Goal: Task Accomplishment & Management: Use online tool/utility

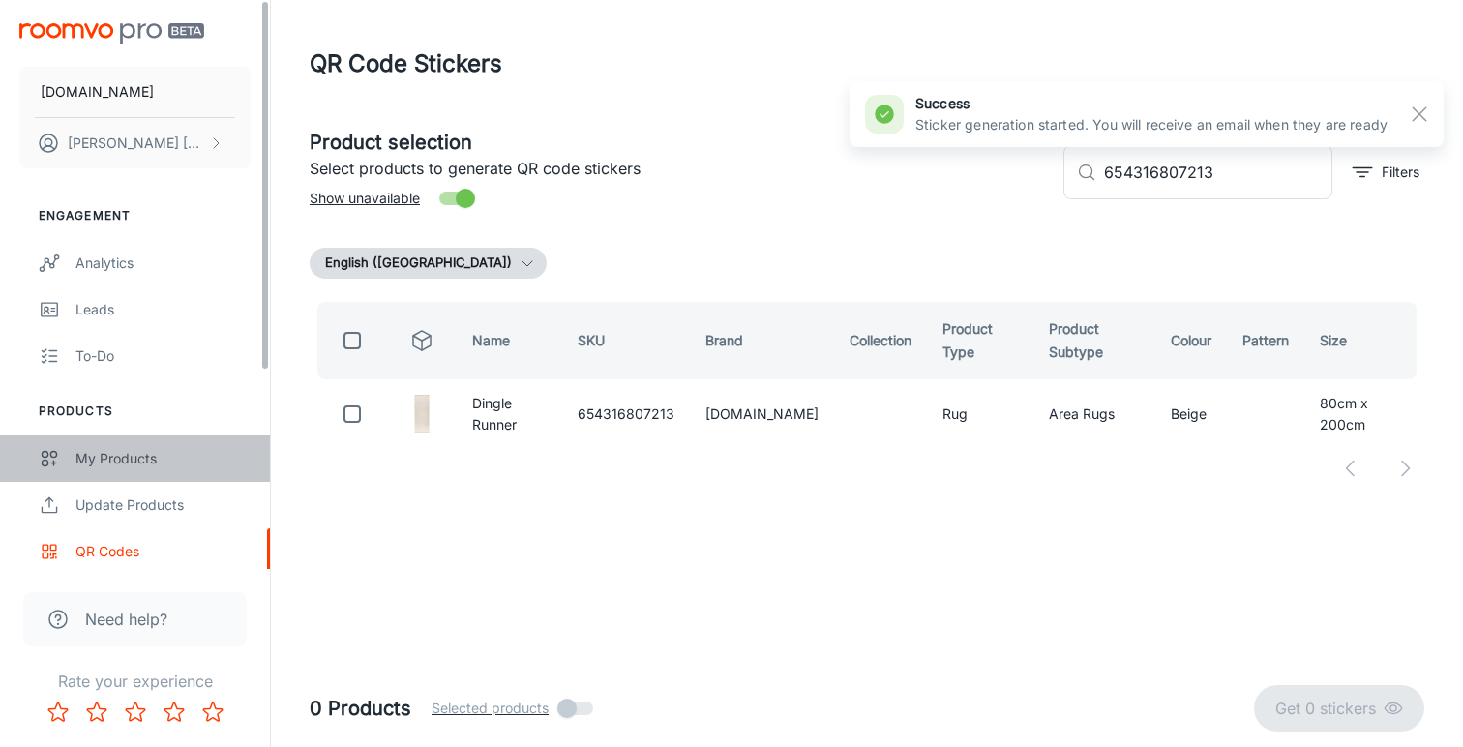
click at [119, 462] on div "My Products" at bounding box center [162, 458] width 175 height 21
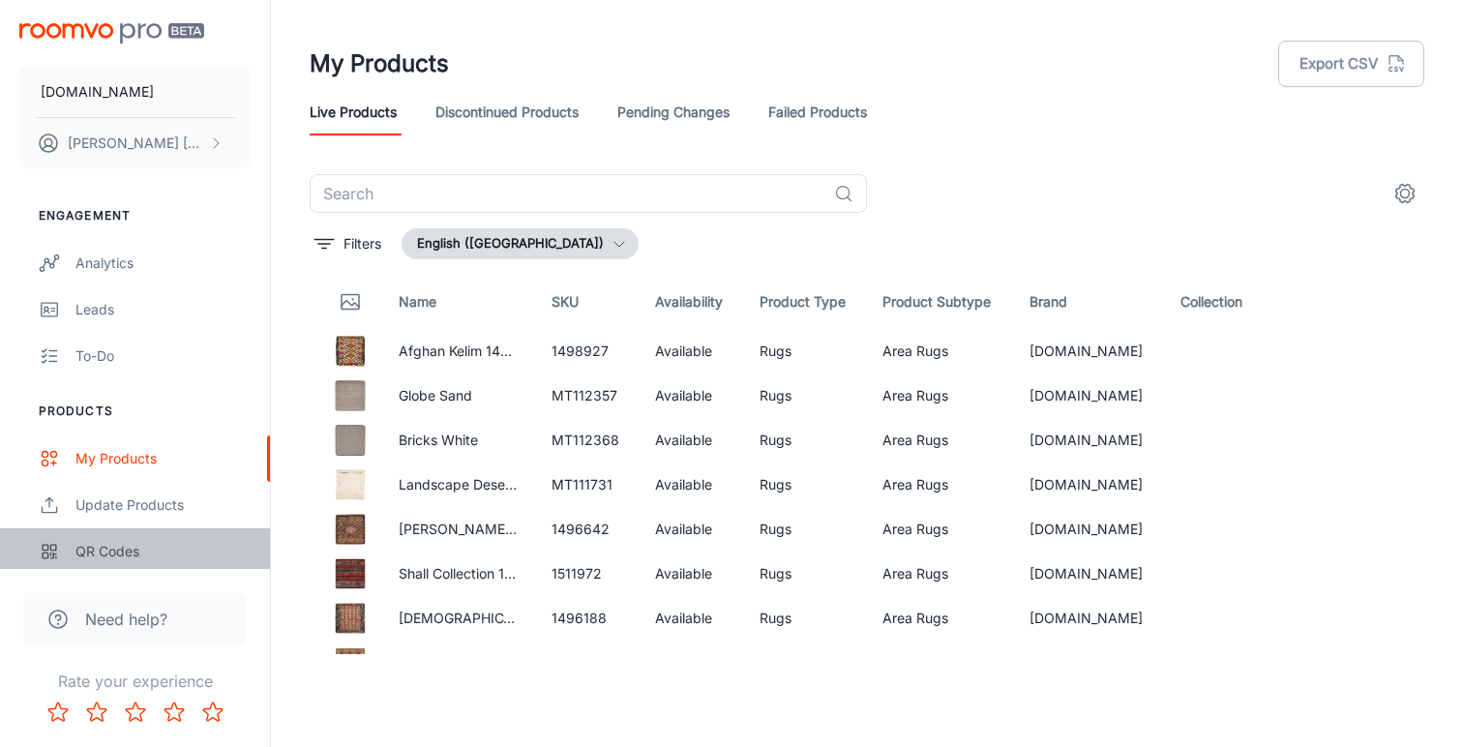
click at [105, 550] on div "QR Codes" at bounding box center [162, 551] width 175 height 21
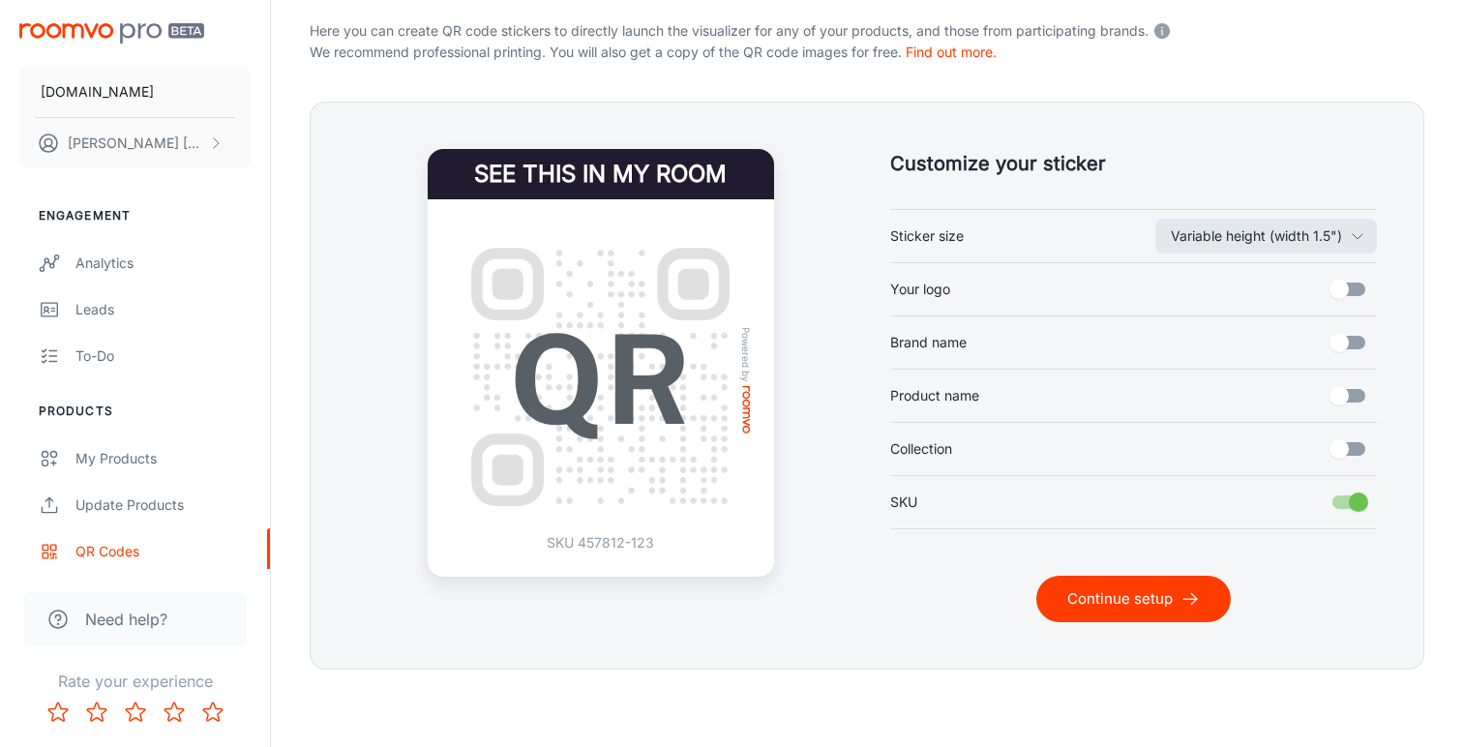
click at [1103, 598] on button "Continue setup" at bounding box center [1133, 599] width 195 height 46
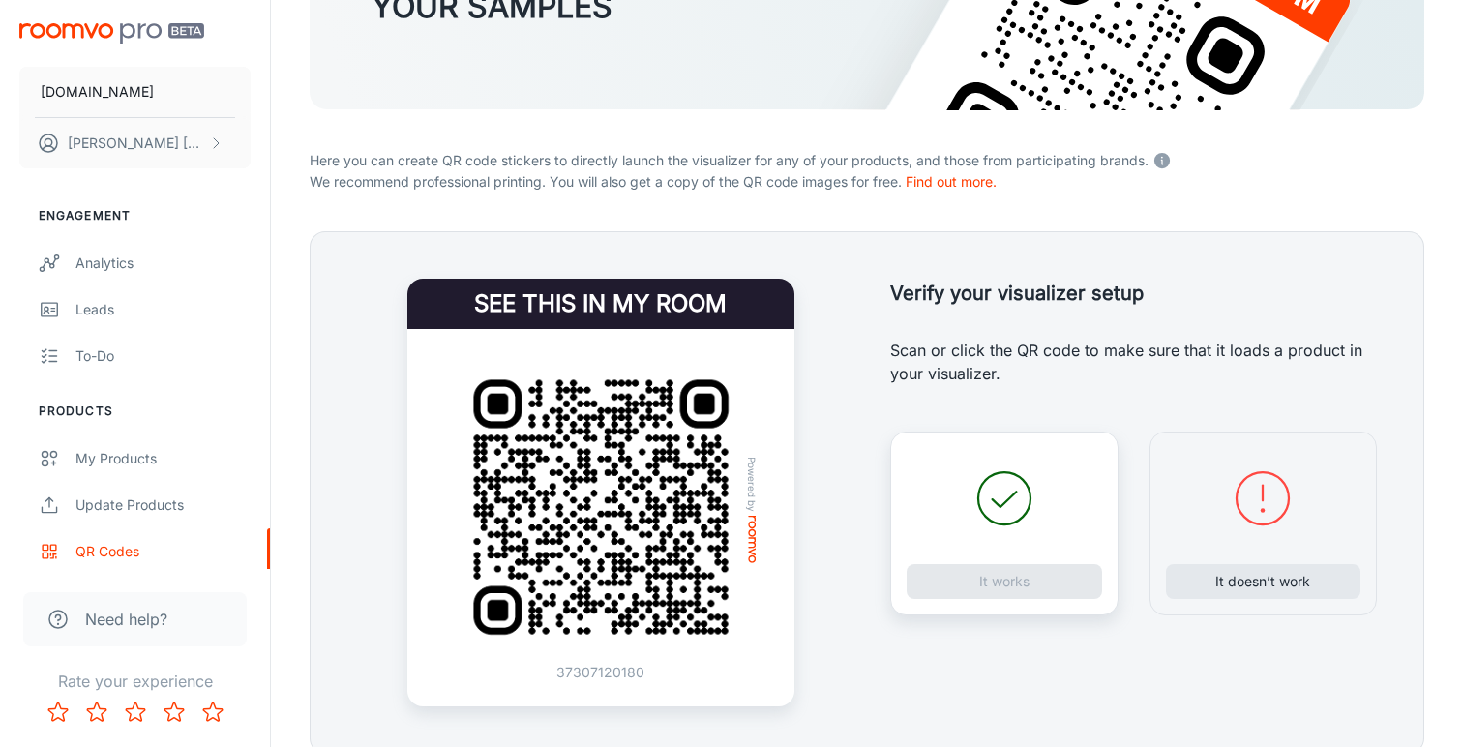
scroll to position [320, 0]
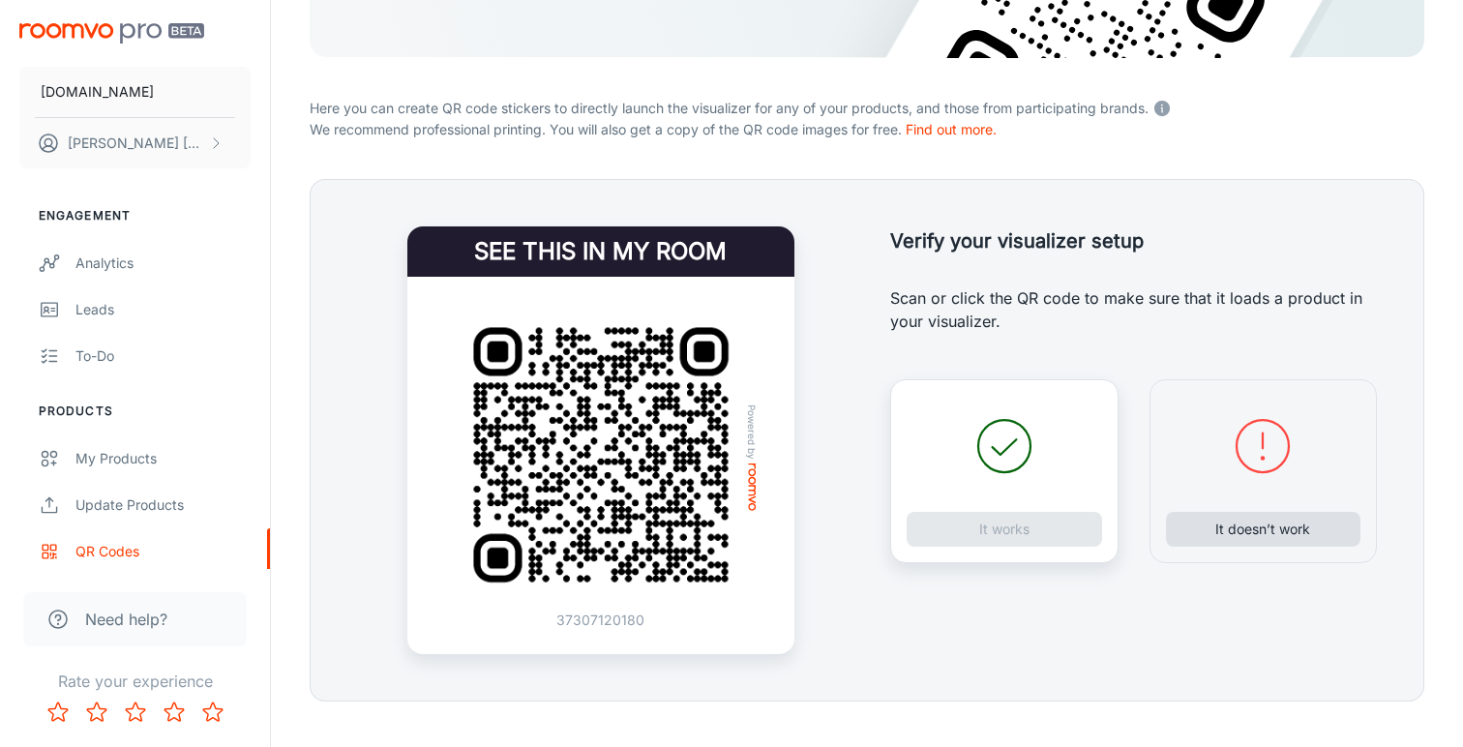
click at [1209, 529] on button "It doesn’t work" at bounding box center [1263, 529] width 195 height 35
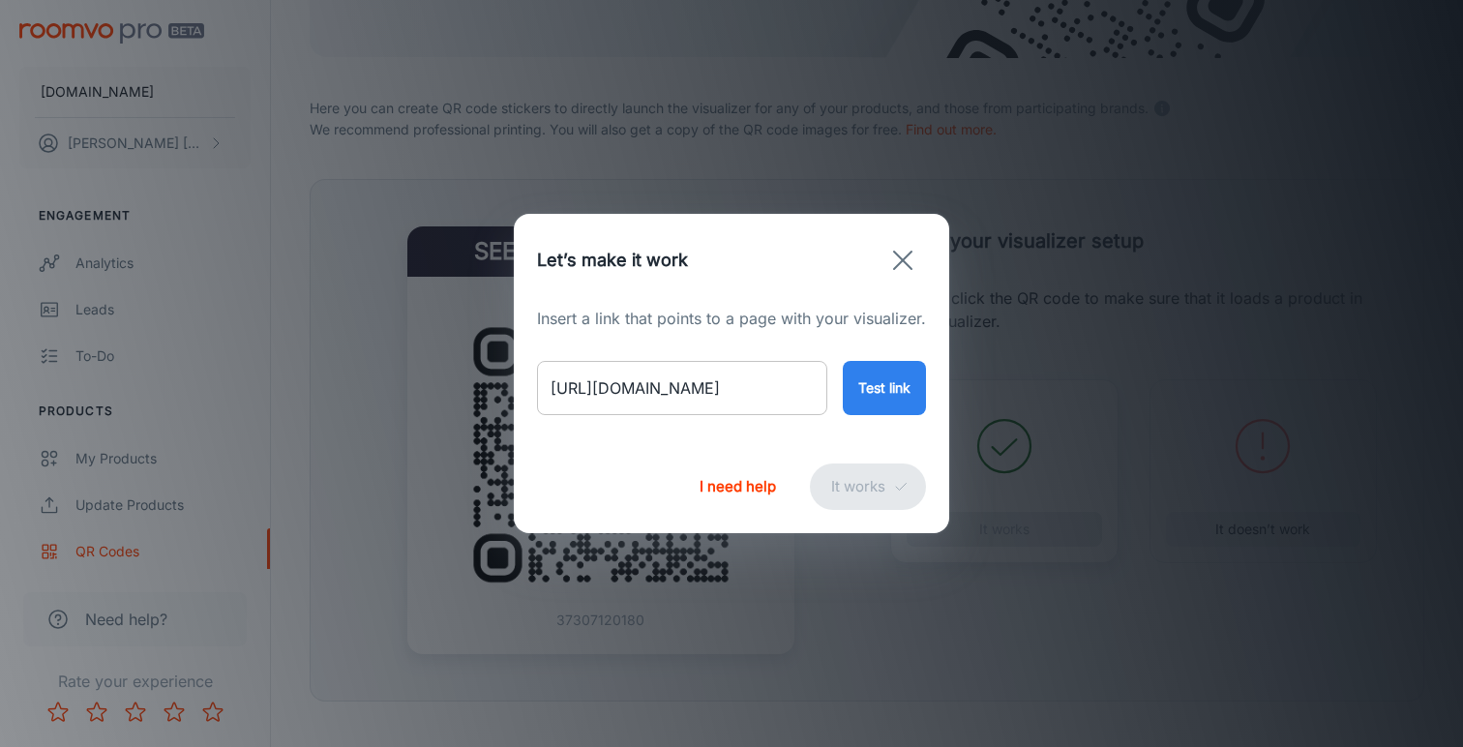
click at [736, 381] on input "[URL][DOMAIN_NAME]" at bounding box center [682, 388] width 290 height 54
paste input "late-rug"
type input "[URL][DOMAIN_NAME]"
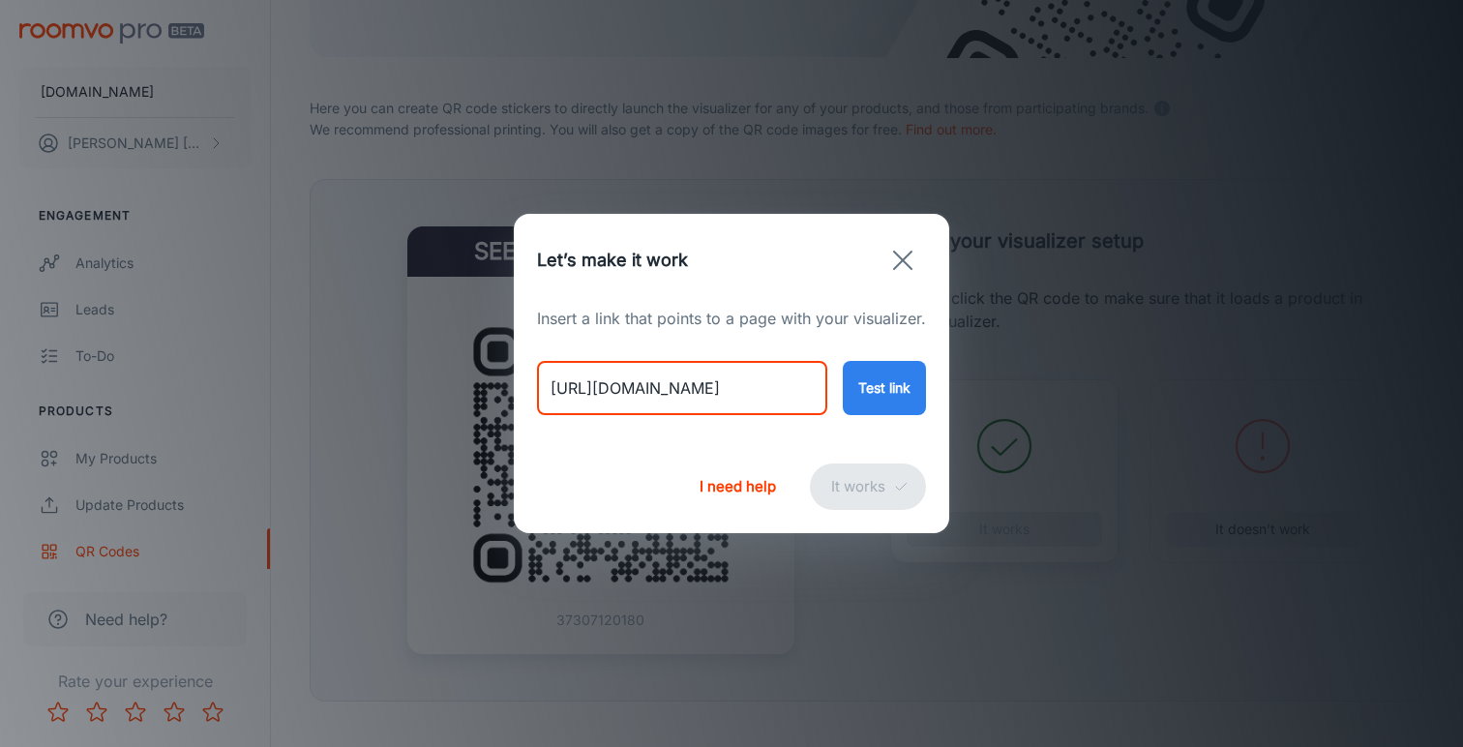
click at [871, 387] on button "Test link" at bounding box center [884, 388] width 83 height 54
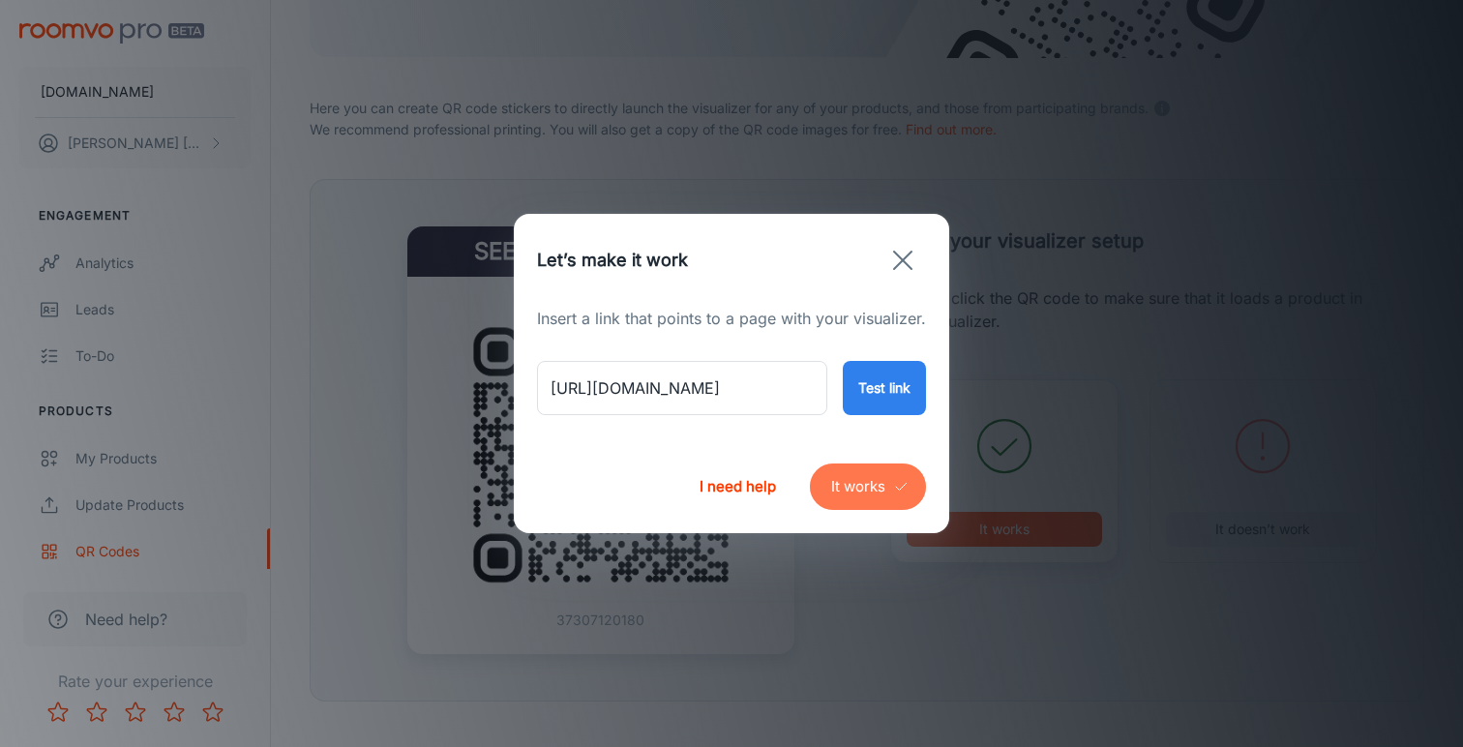
click at [883, 486] on button "It works" at bounding box center [868, 487] width 116 height 46
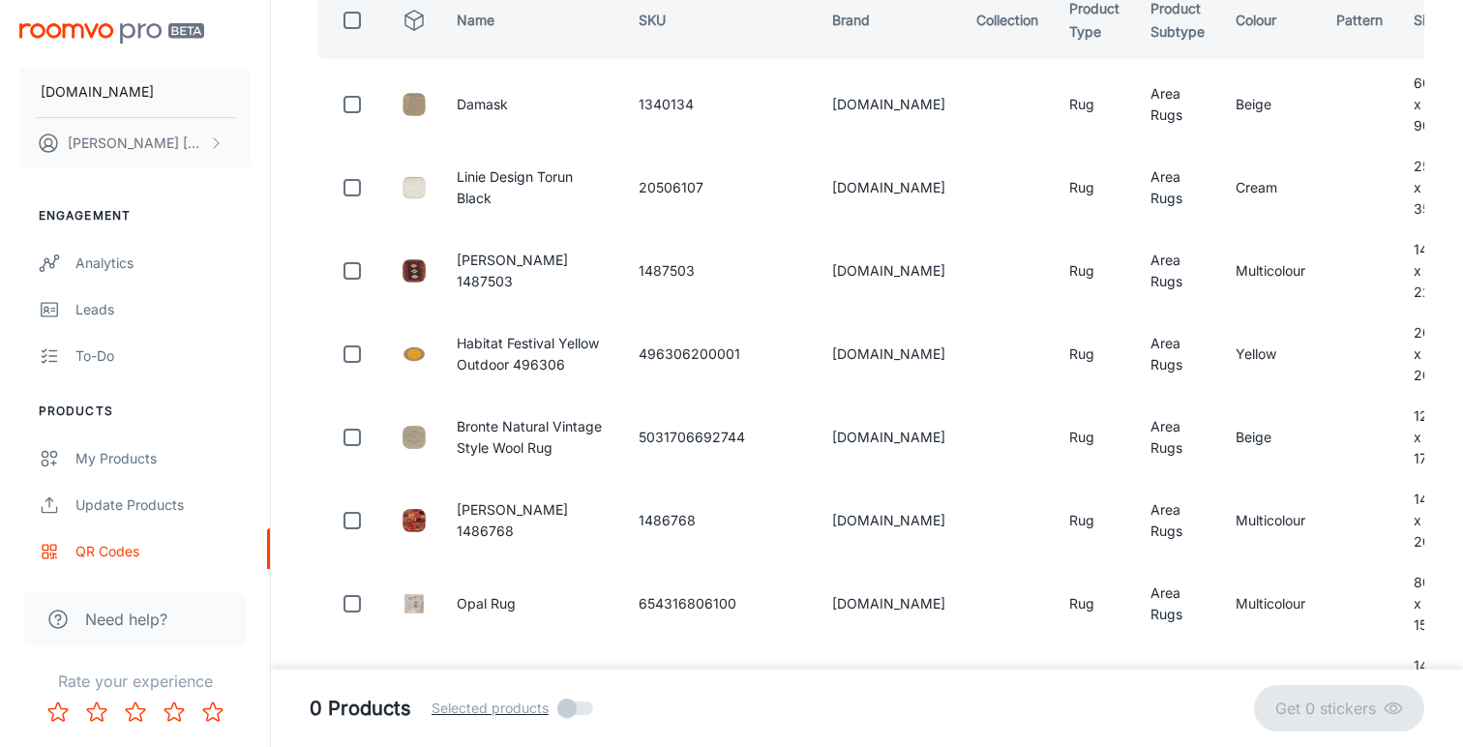
scroll to position [111, 0]
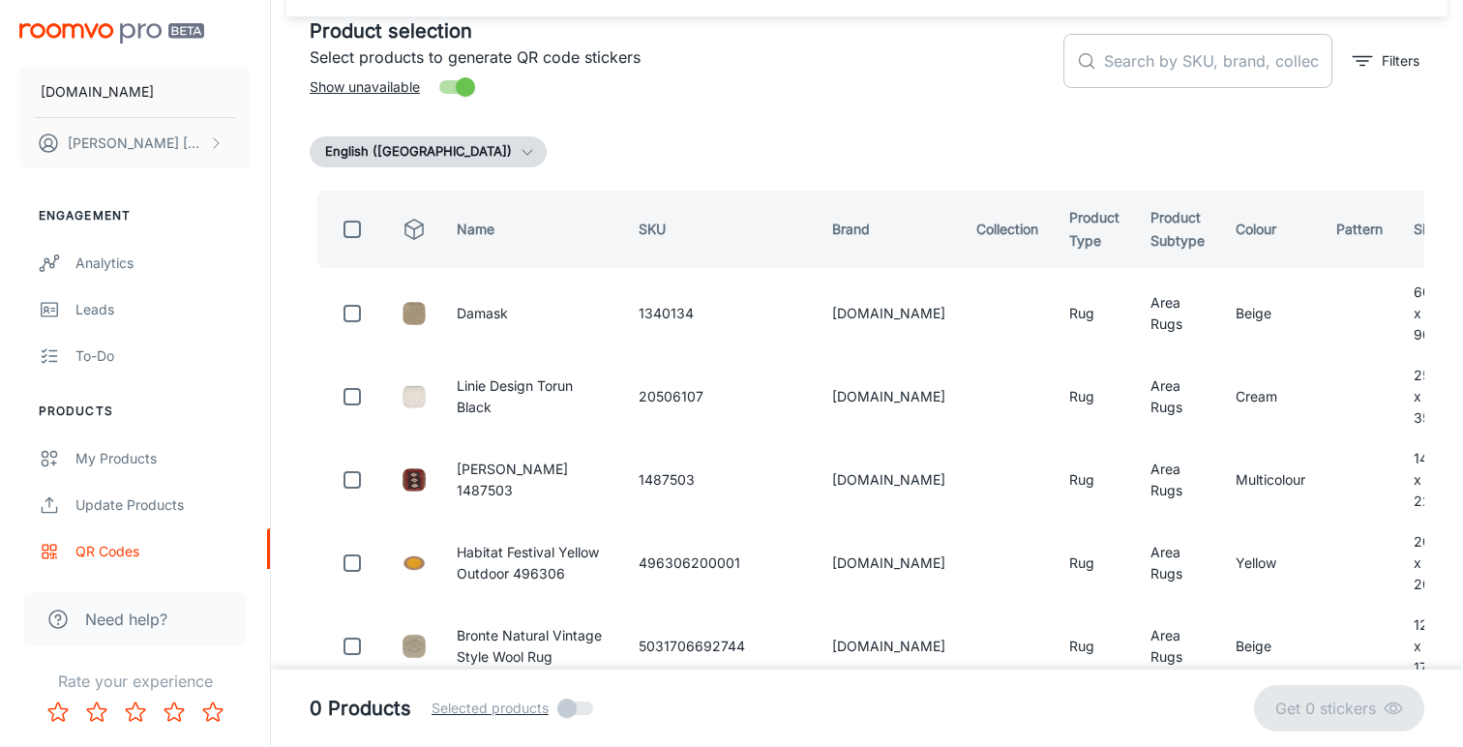
click at [1155, 61] on input "text" at bounding box center [1218, 61] width 228 height 54
paste input "654316806056"
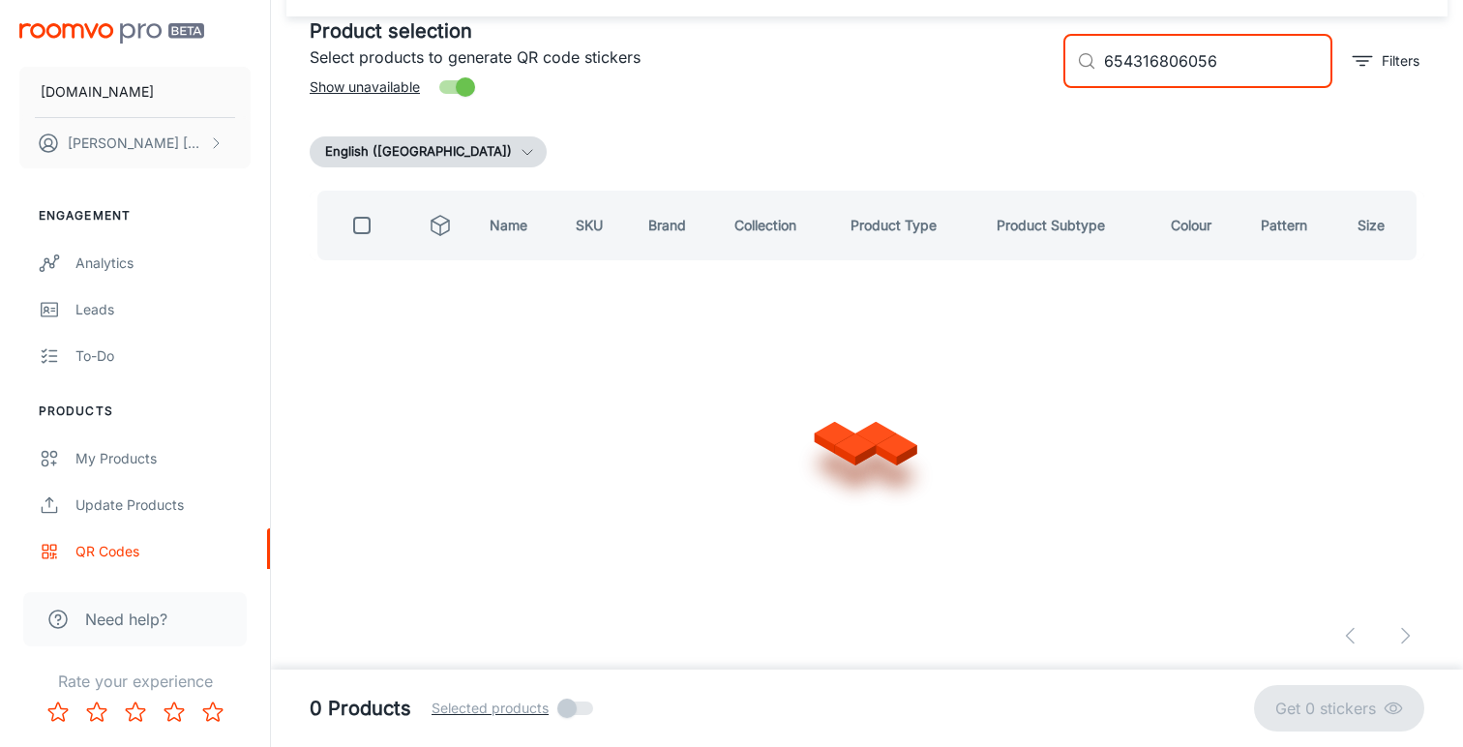
scroll to position [0, 0]
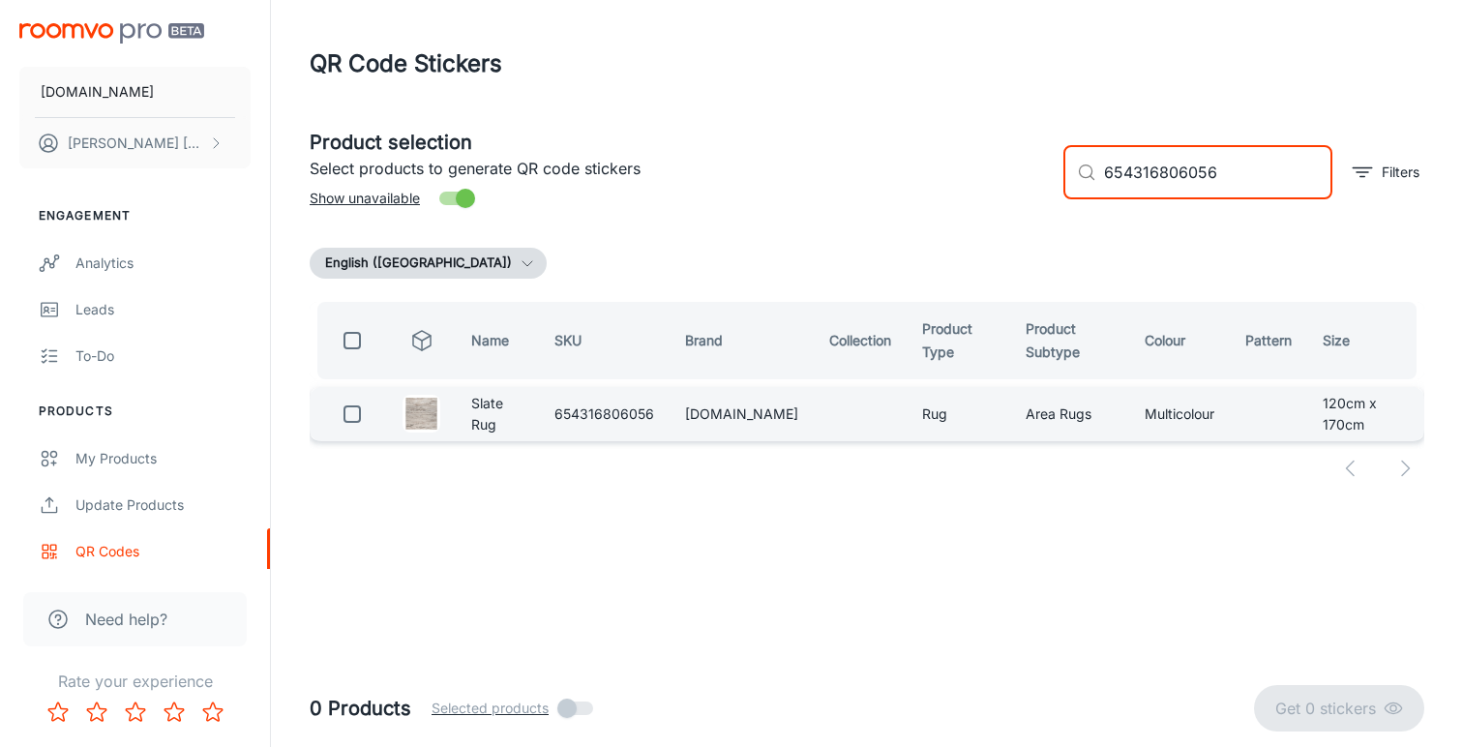
type input "654316806056"
click at [353, 415] on input "checkbox" at bounding box center [352, 414] width 39 height 39
checkbox input "true"
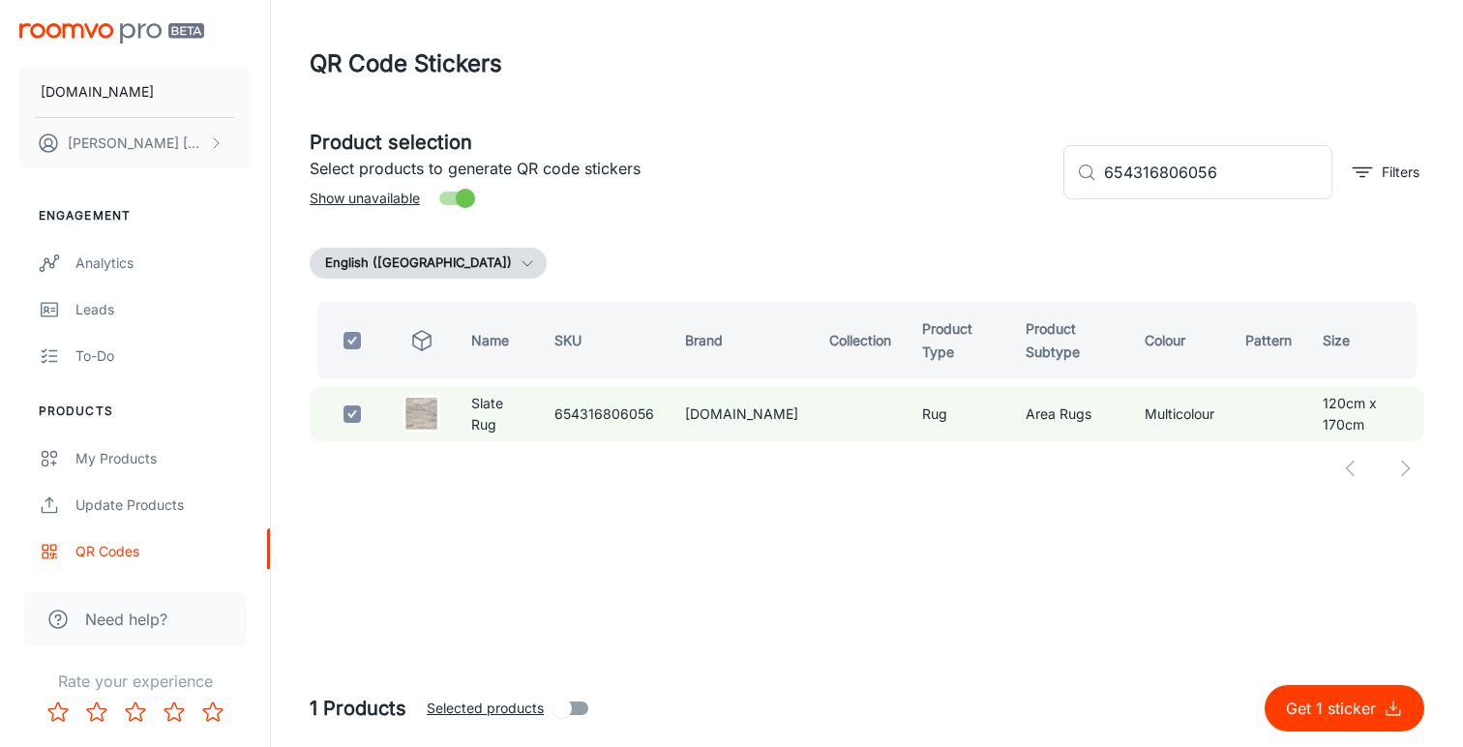
click at [1304, 706] on p "Get 1 sticker" at bounding box center [1335, 708] width 98 height 23
checkbox input "false"
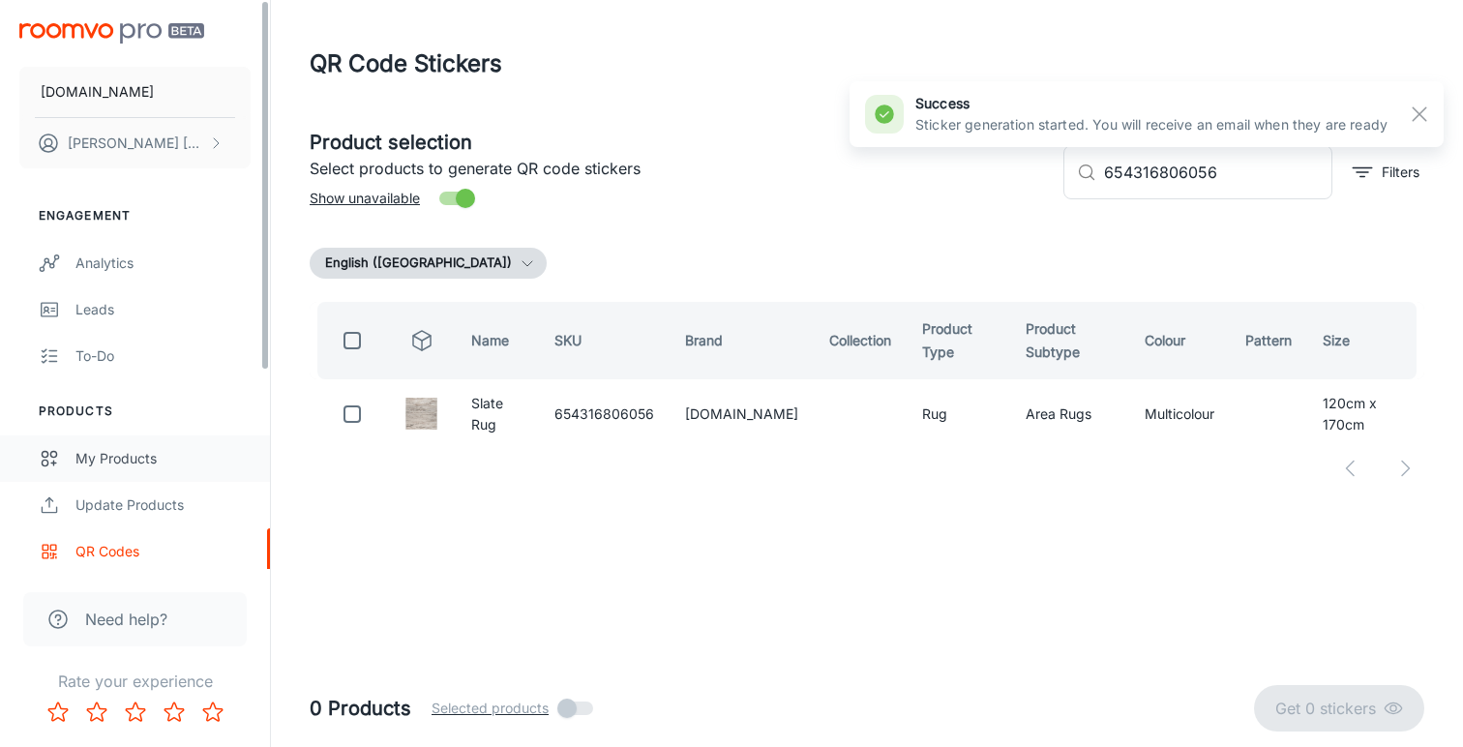
click at [148, 460] on div "My Products" at bounding box center [162, 458] width 175 height 21
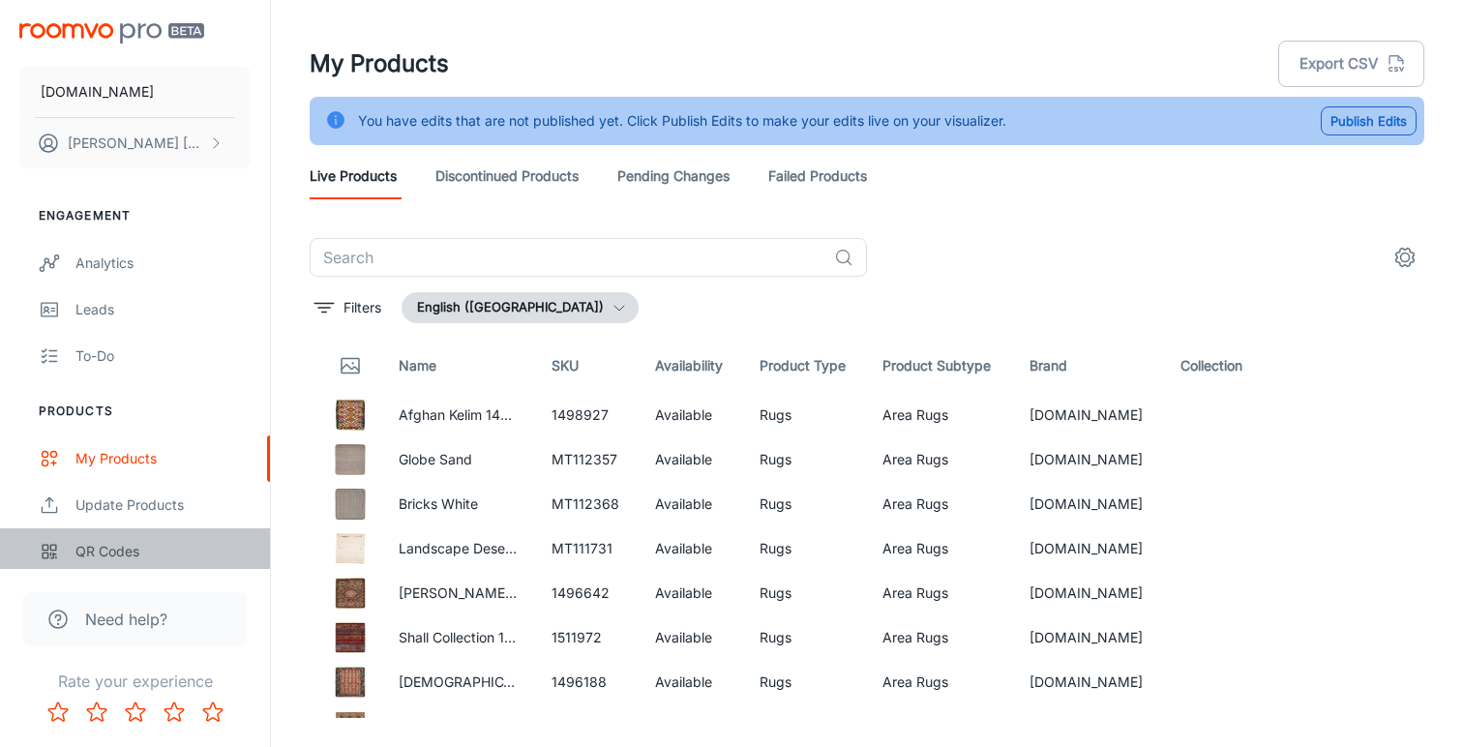
click at [118, 549] on div "QR Codes" at bounding box center [162, 551] width 175 height 21
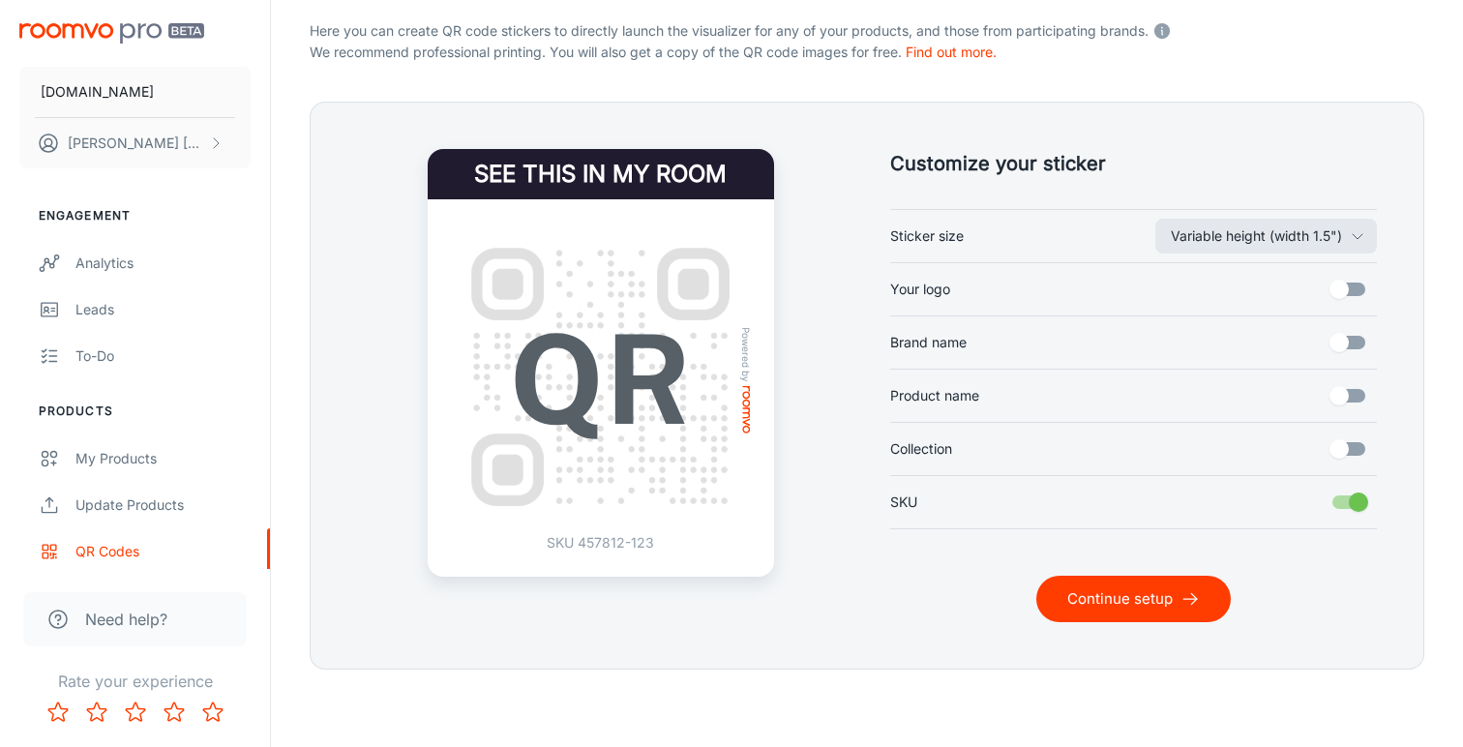
click at [1106, 585] on button "Continue setup" at bounding box center [1133, 599] width 195 height 46
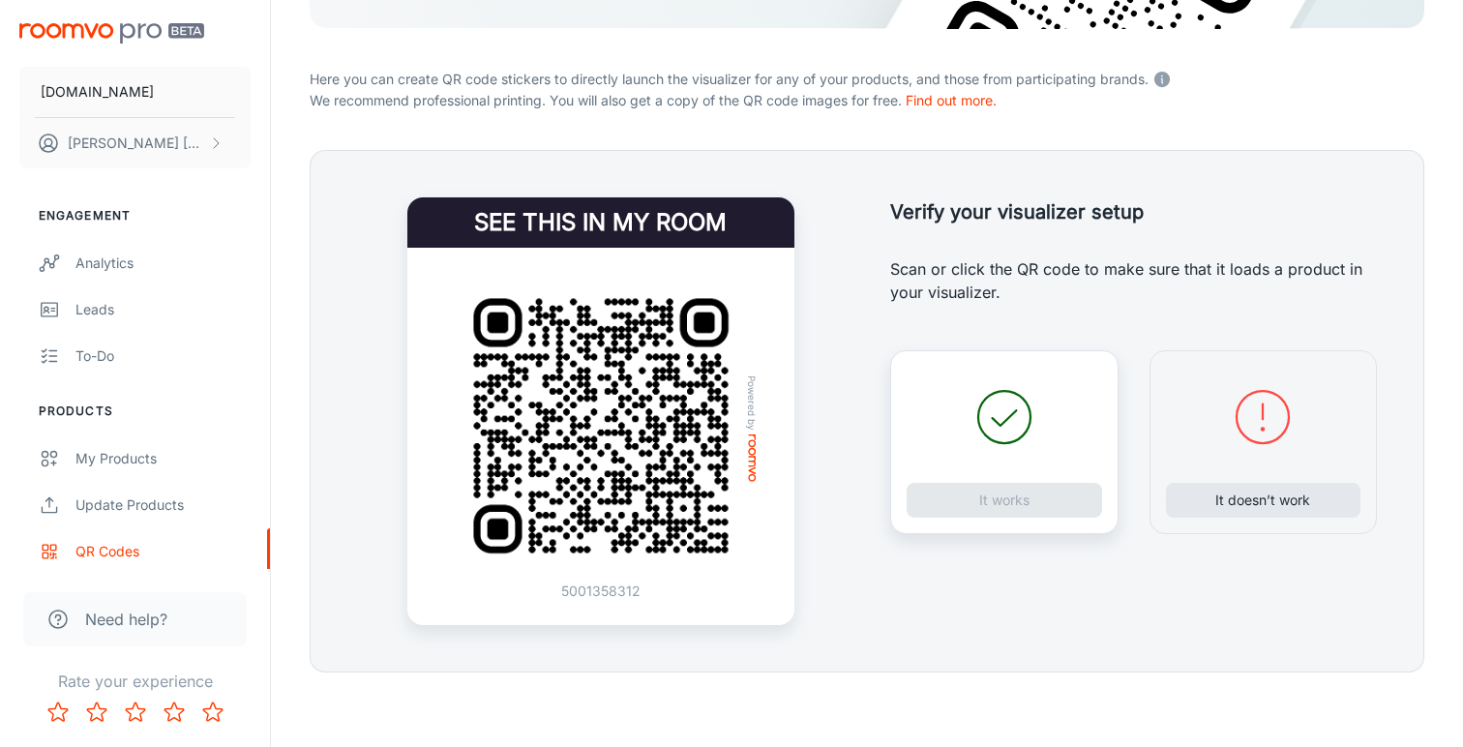
scroll to position [352, 0]
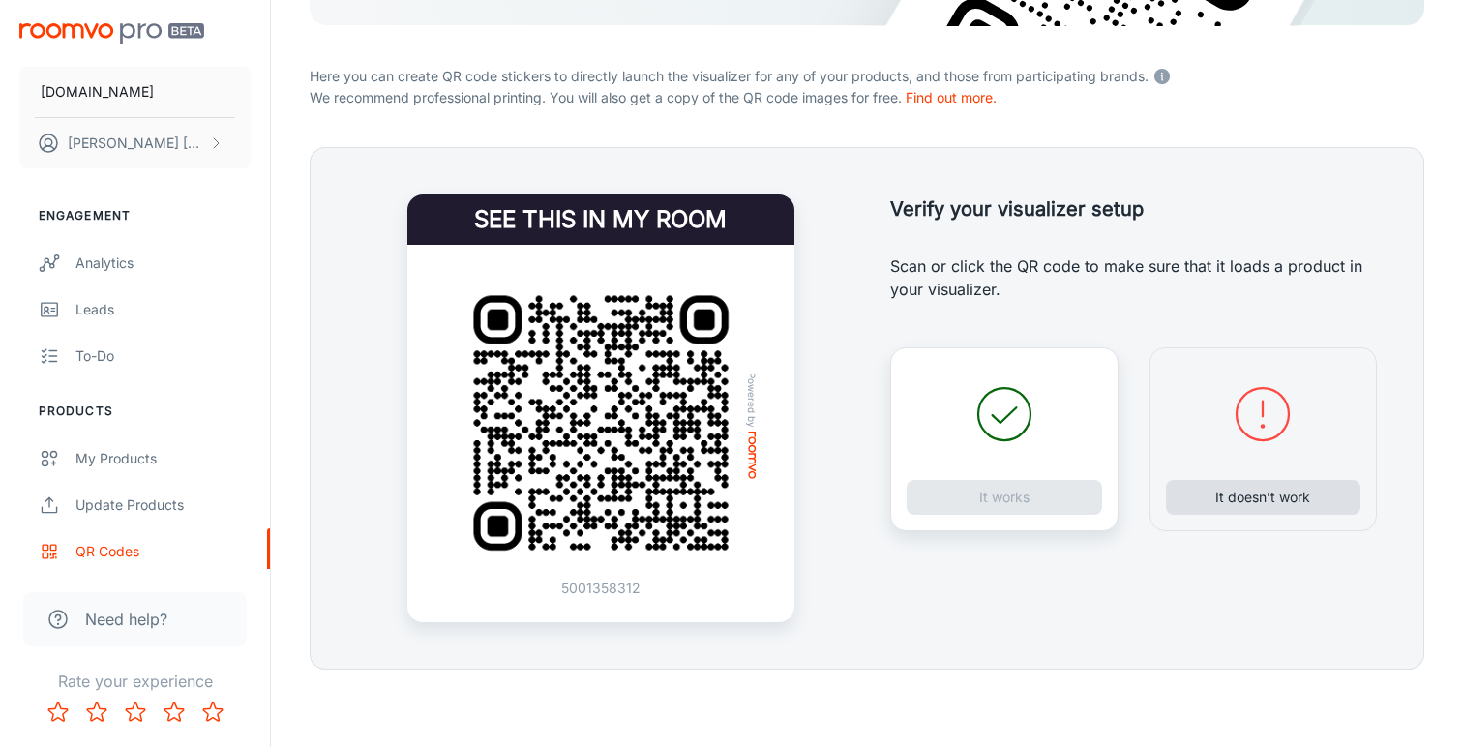
click at [1266, 500] on button "It doesn’t work" at bounding box center [1263, 497] width 195 height 35
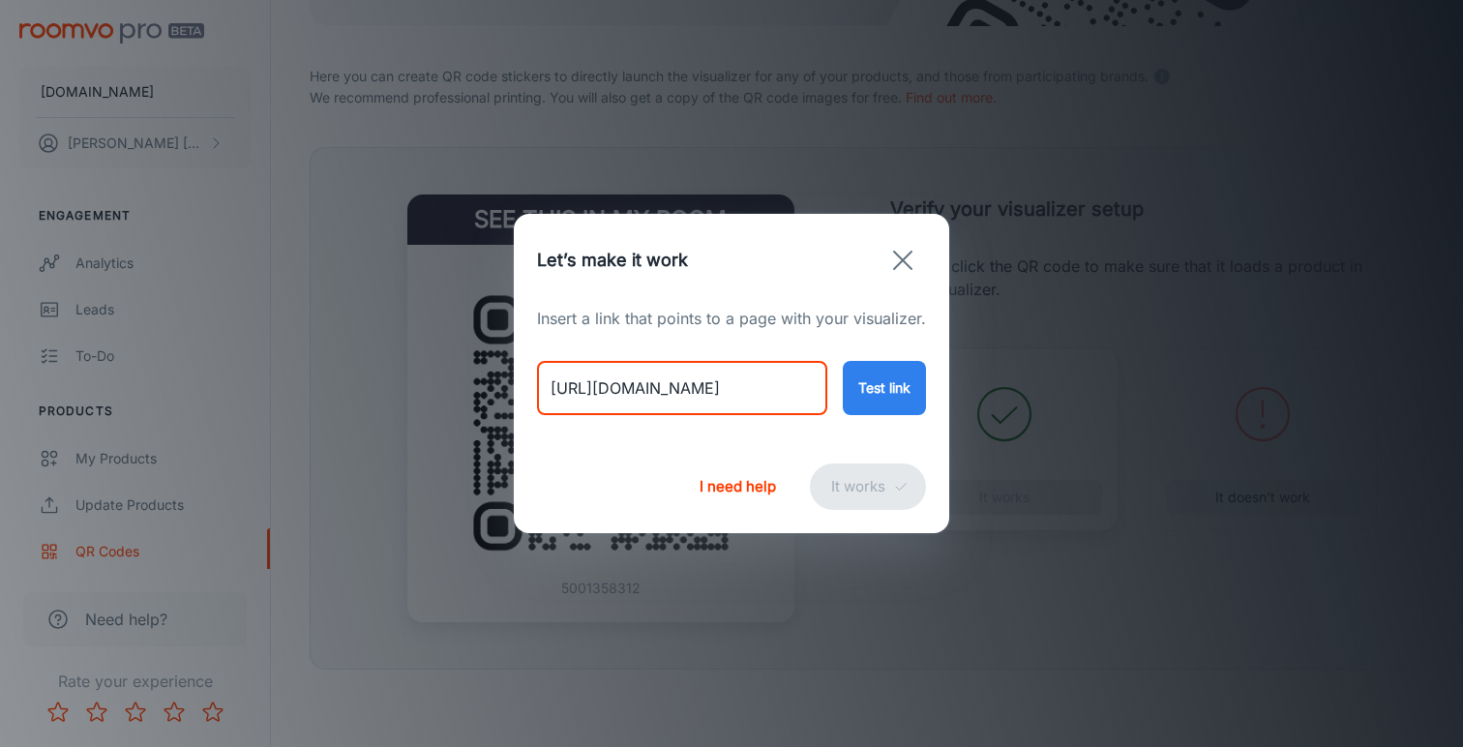
click at [697, 388] on input "[URL][DOMAIN_NAME]" at bounding box center [682, 388] width 290 height 54
paste input "late"
type input "[URL][DOMAIN_NAME]"
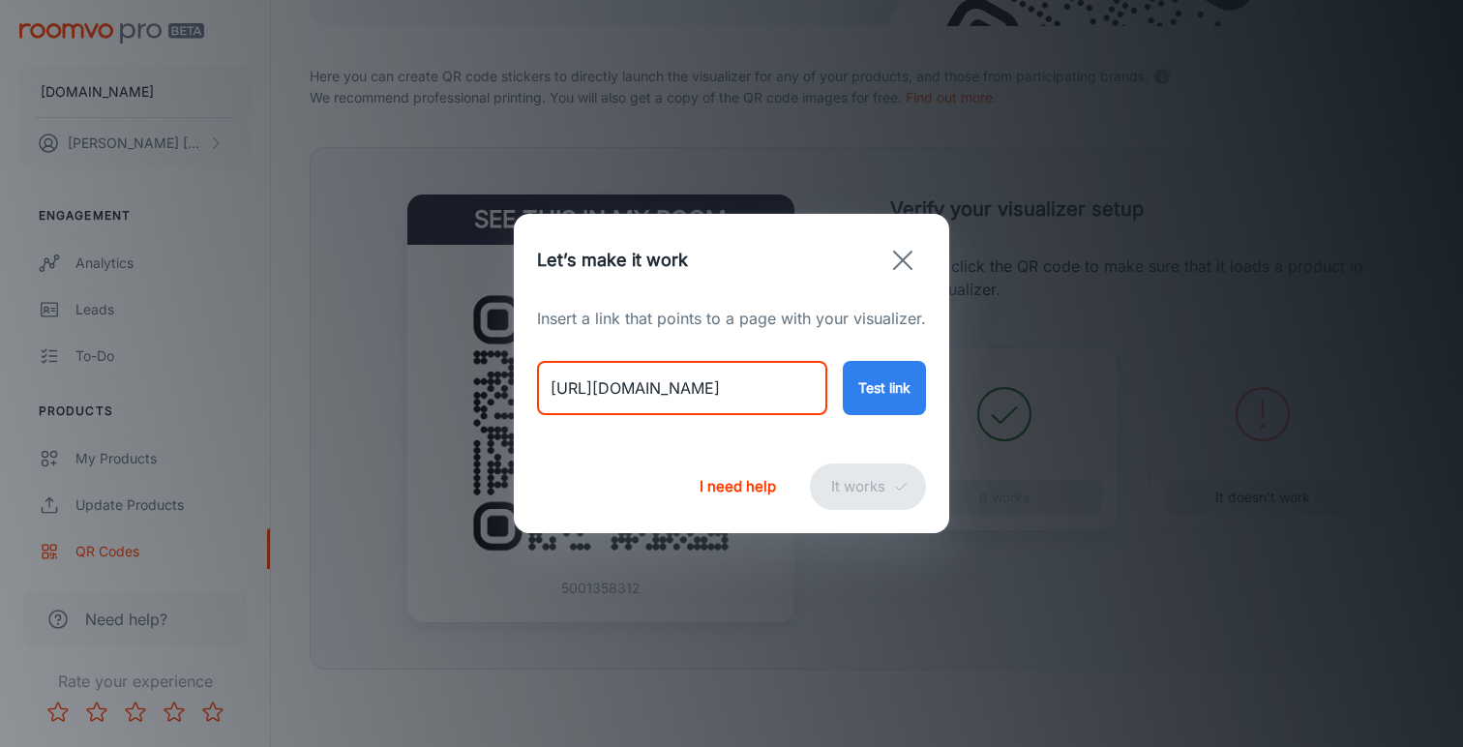
click at [881, 402] on button "Test link" at bounding box center [884, 388] width 83 height 54
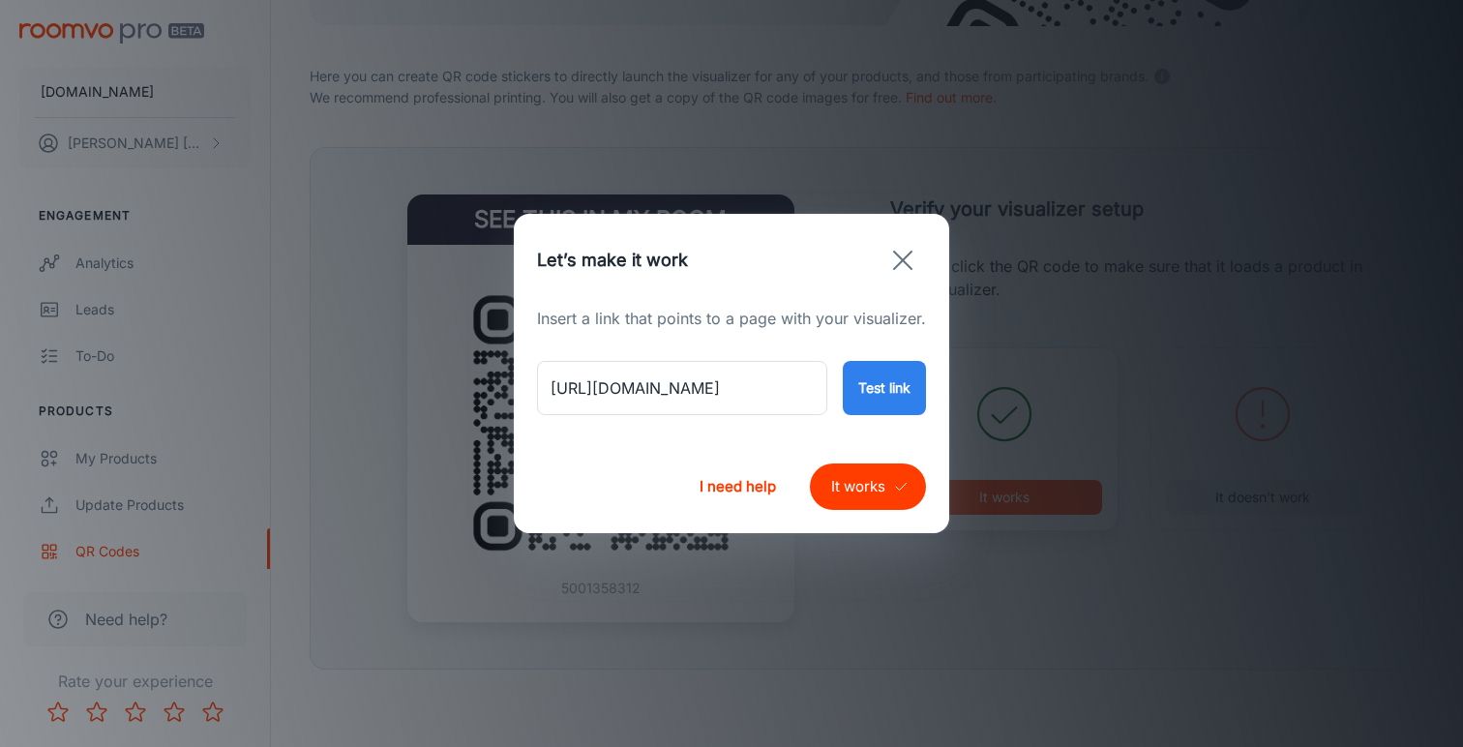
click at [870, 476] on button "It works" at bounding box center [868, 487] width 116 height 46
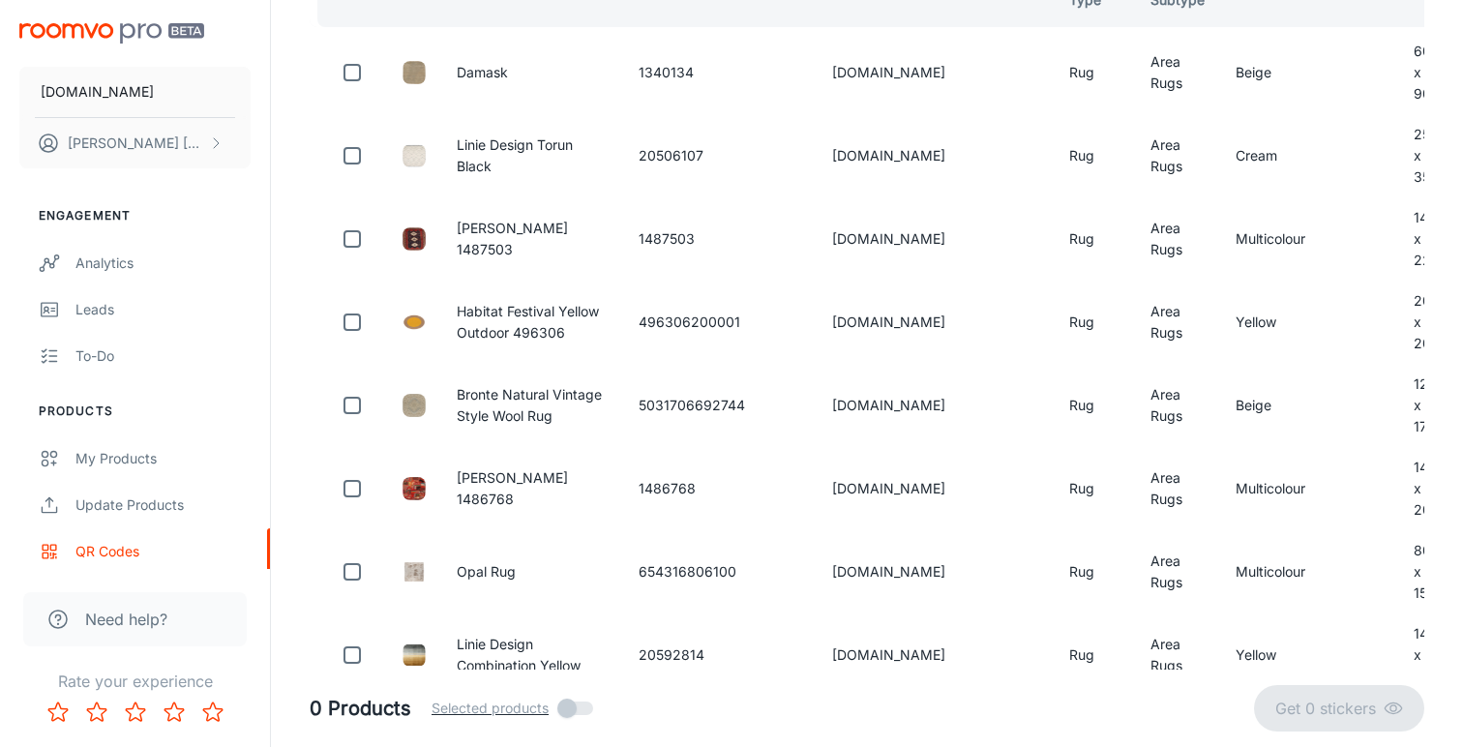
scroll to position [111, 0]
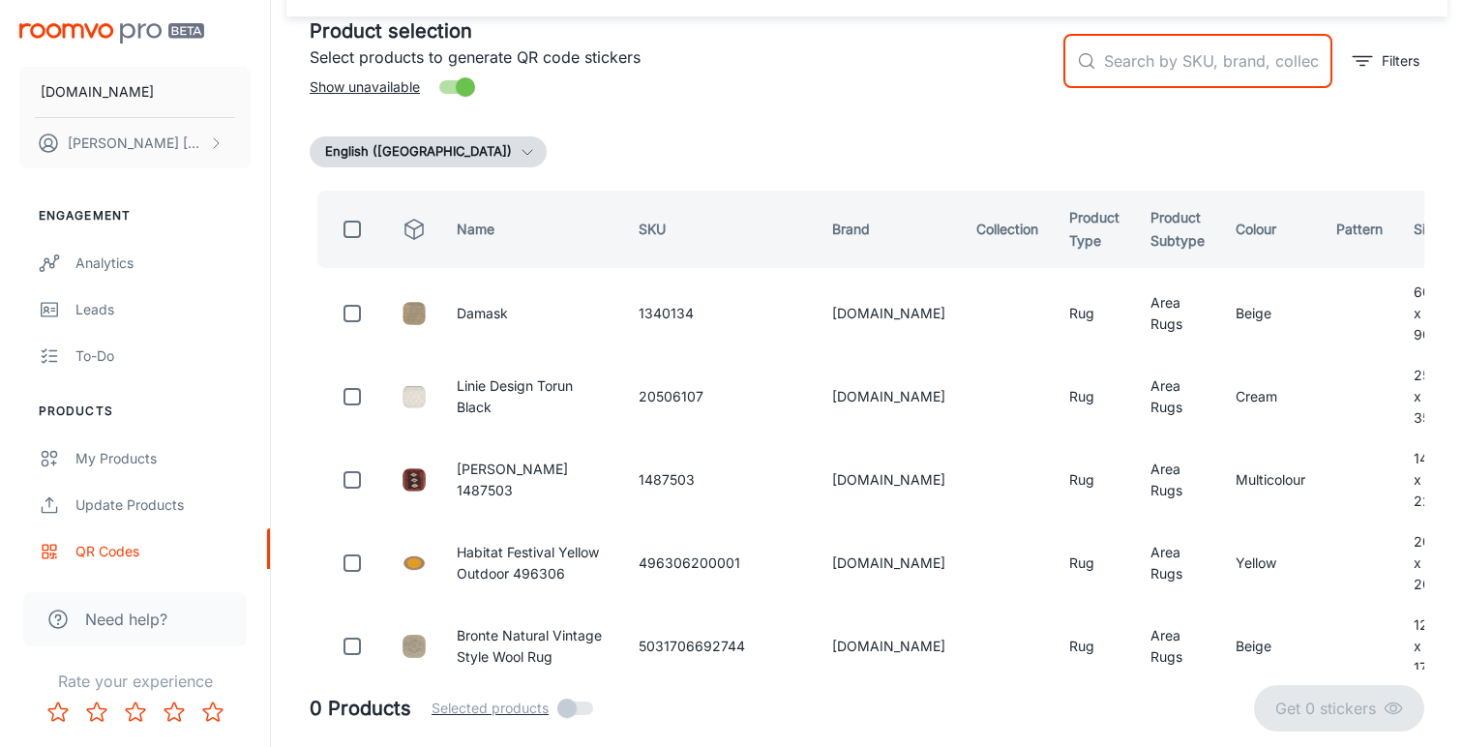
click at [1125, 68] on input "text" at bounding box center [1218, 61] width 228 height 54
paste input "[CREDIT_CARD_NUMBER]"
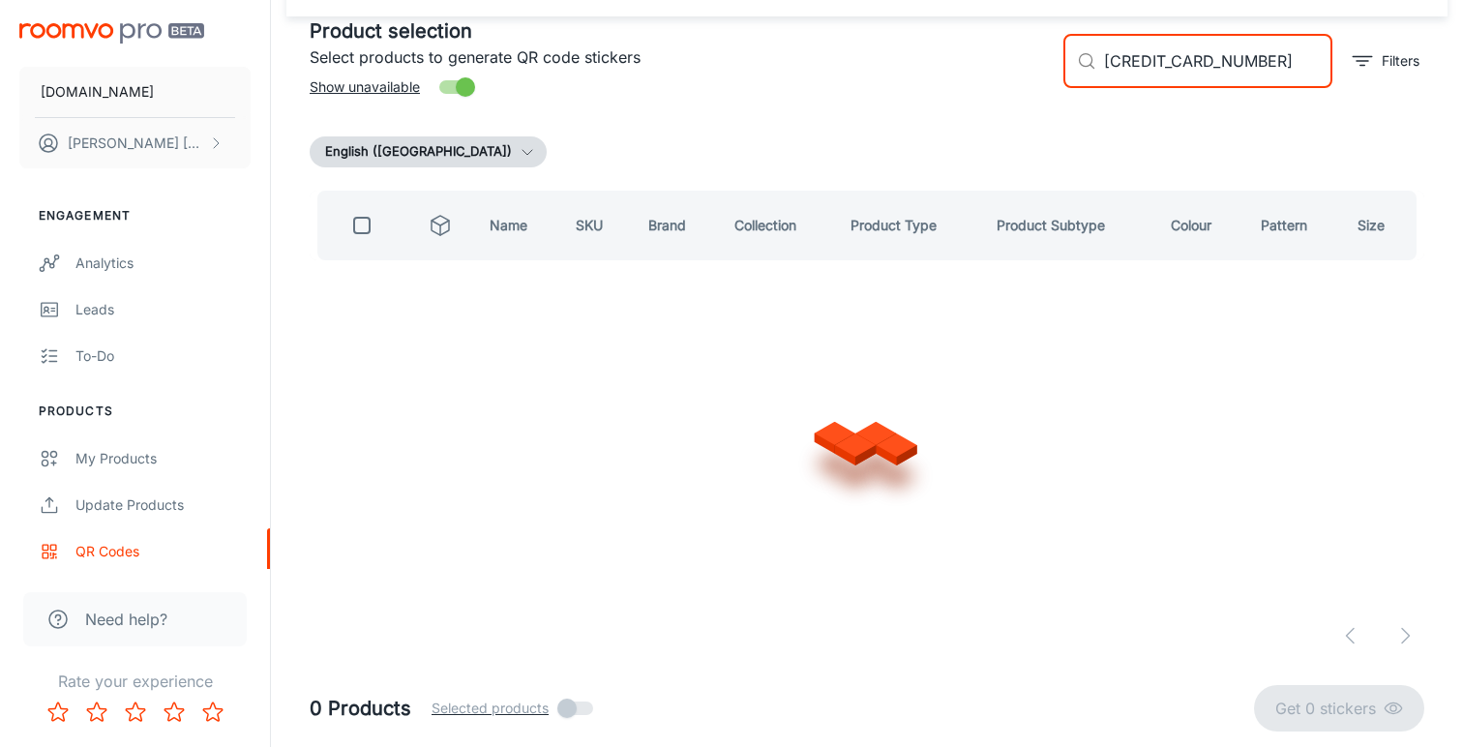
scroll to position [0, 0]
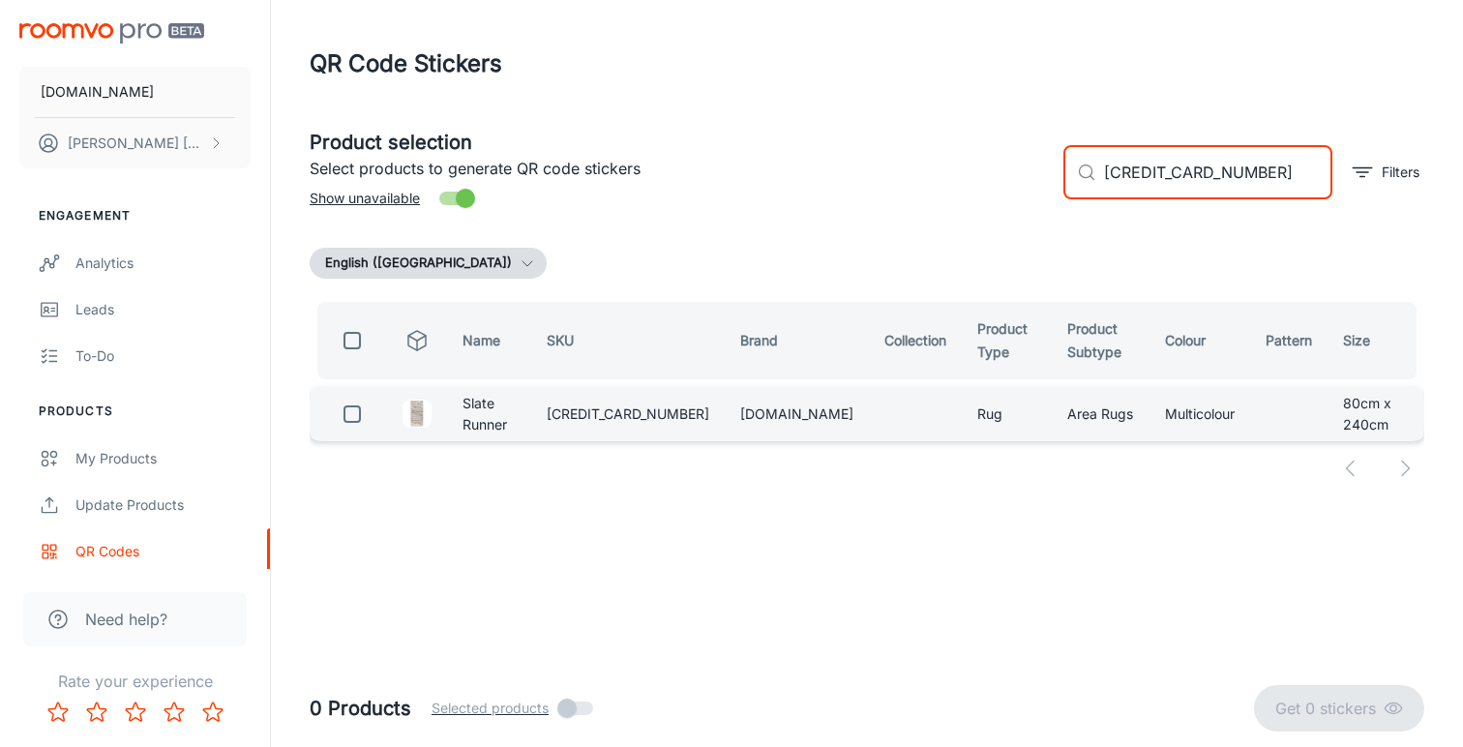
type input "[CREDIT_CARD_NUMBER]"
click at [357, 411] on input "checkbox" at bounding box center [352, 414] width 39 height 39
checkbox input "true"
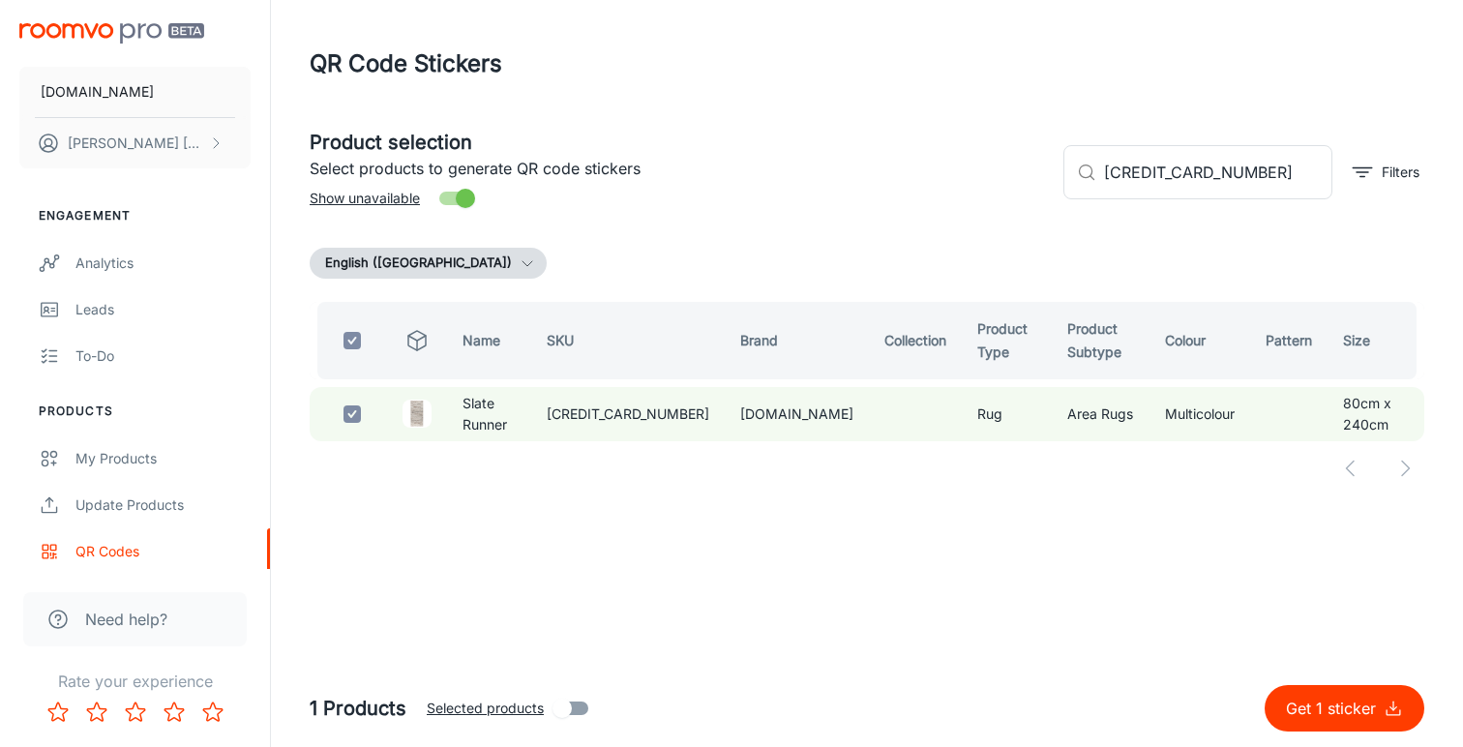
click at [1289, 701] on p "Get 1 sticker" at bounding box center [1335, 708] width 98 height 23
checkbox input "false"
